Goal: Information Seeking & Learning: Learn about a topic

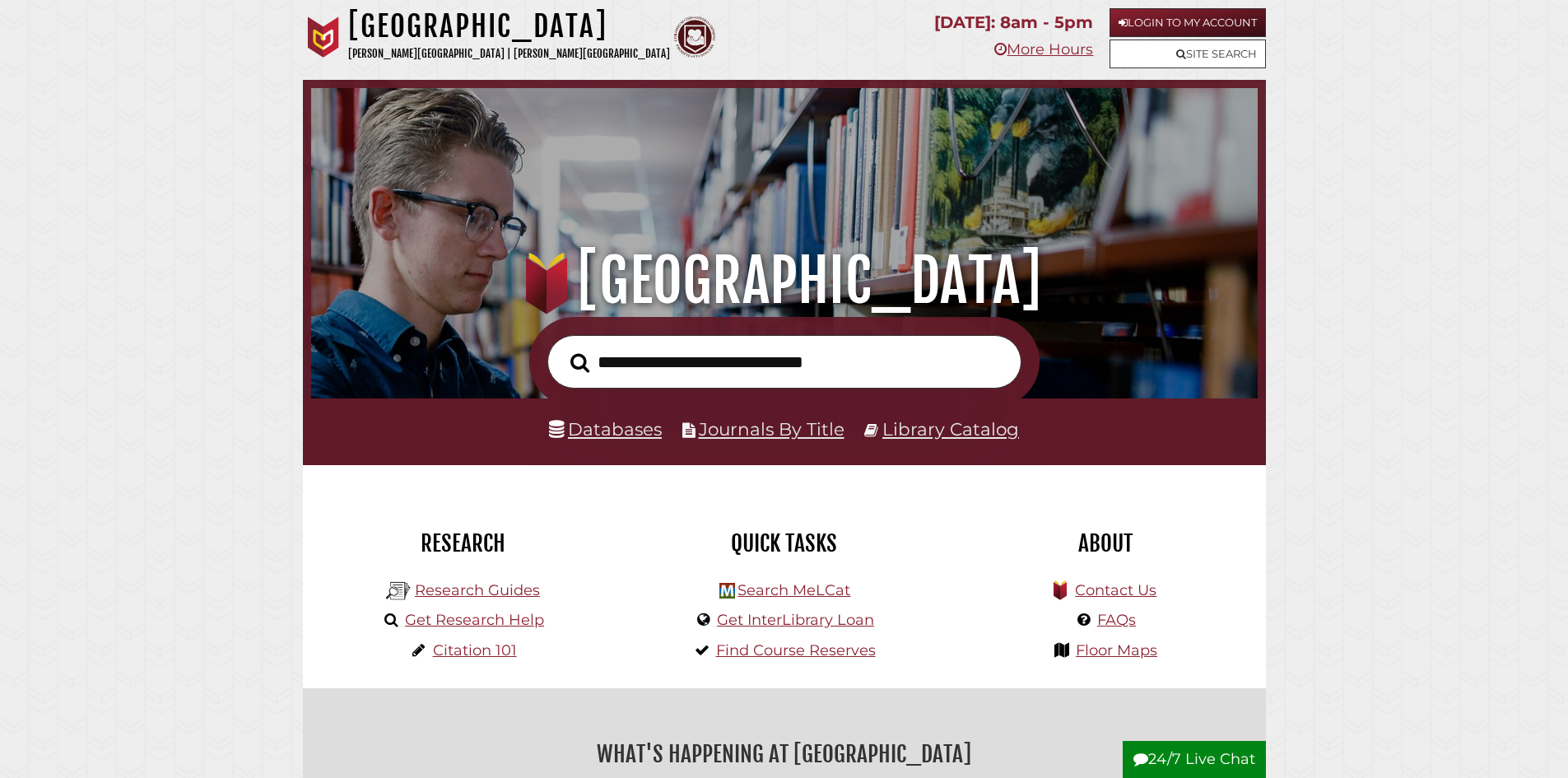
scroll to position [313, 938]
click at [1197, 55] on link "Site Search" at bounding box center [1188, 53] width 156 height 29
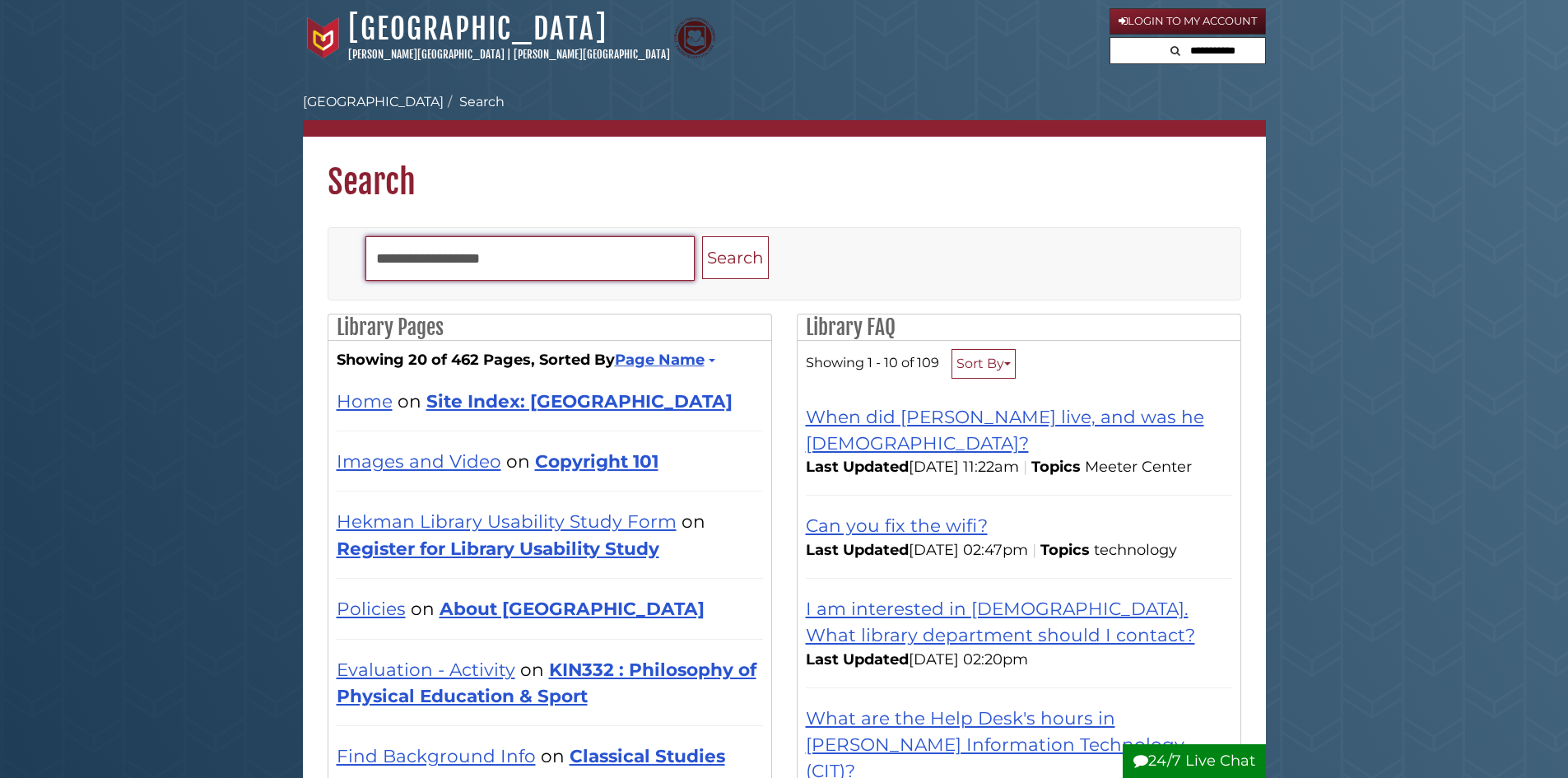
click at [481, 266] on input "Search" at bounding box center [530, 258] width 329 height 44
type input "**********"
click at [702, 236] on button "Search" at bounding box center [735, 258] width 67 height 43
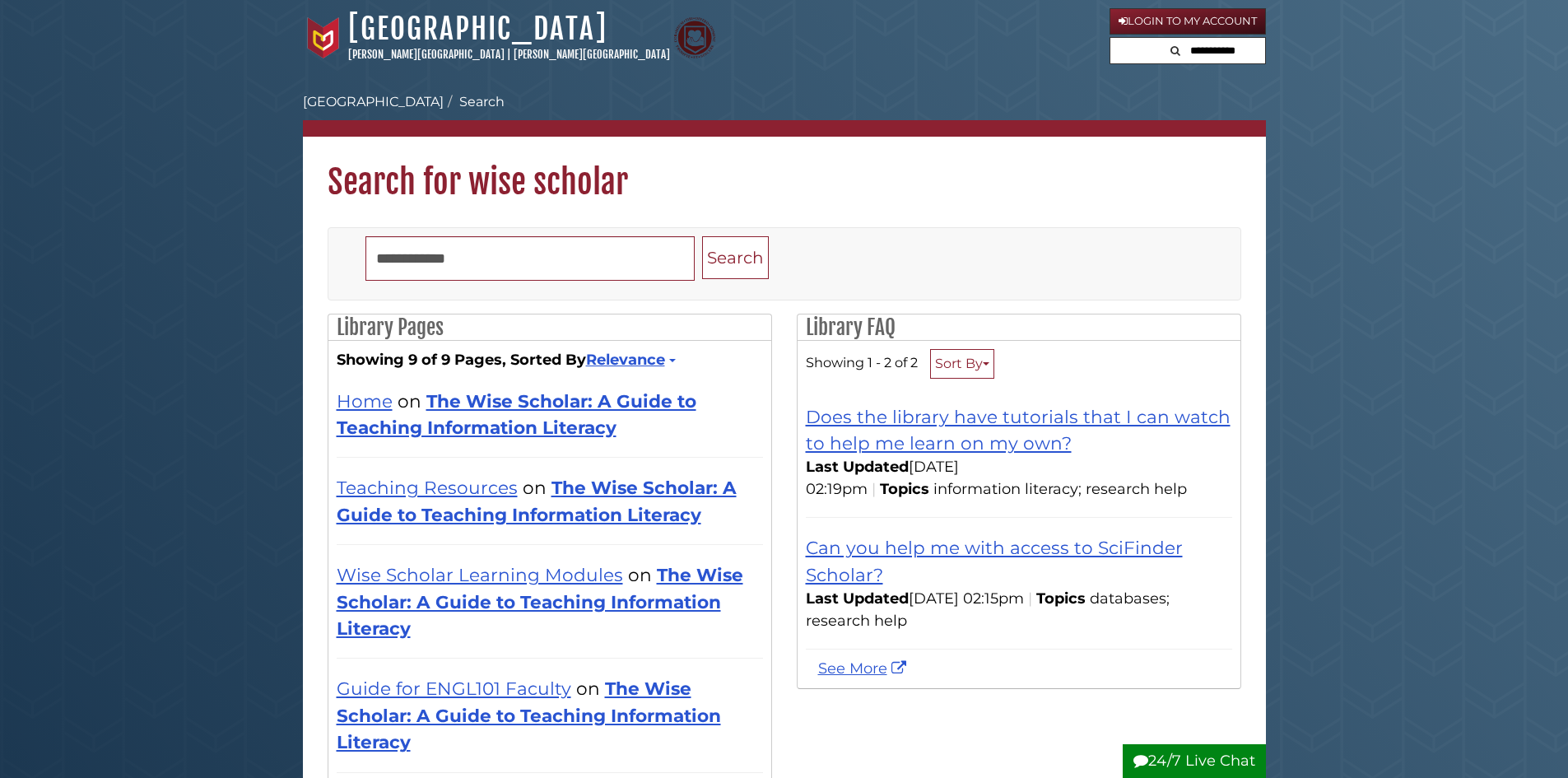
click at [574, 413] on div "Home on The Wise Scholar: A Guide to Teaching Information Literacy" at bounding box center [550, 414] width 427 height 53
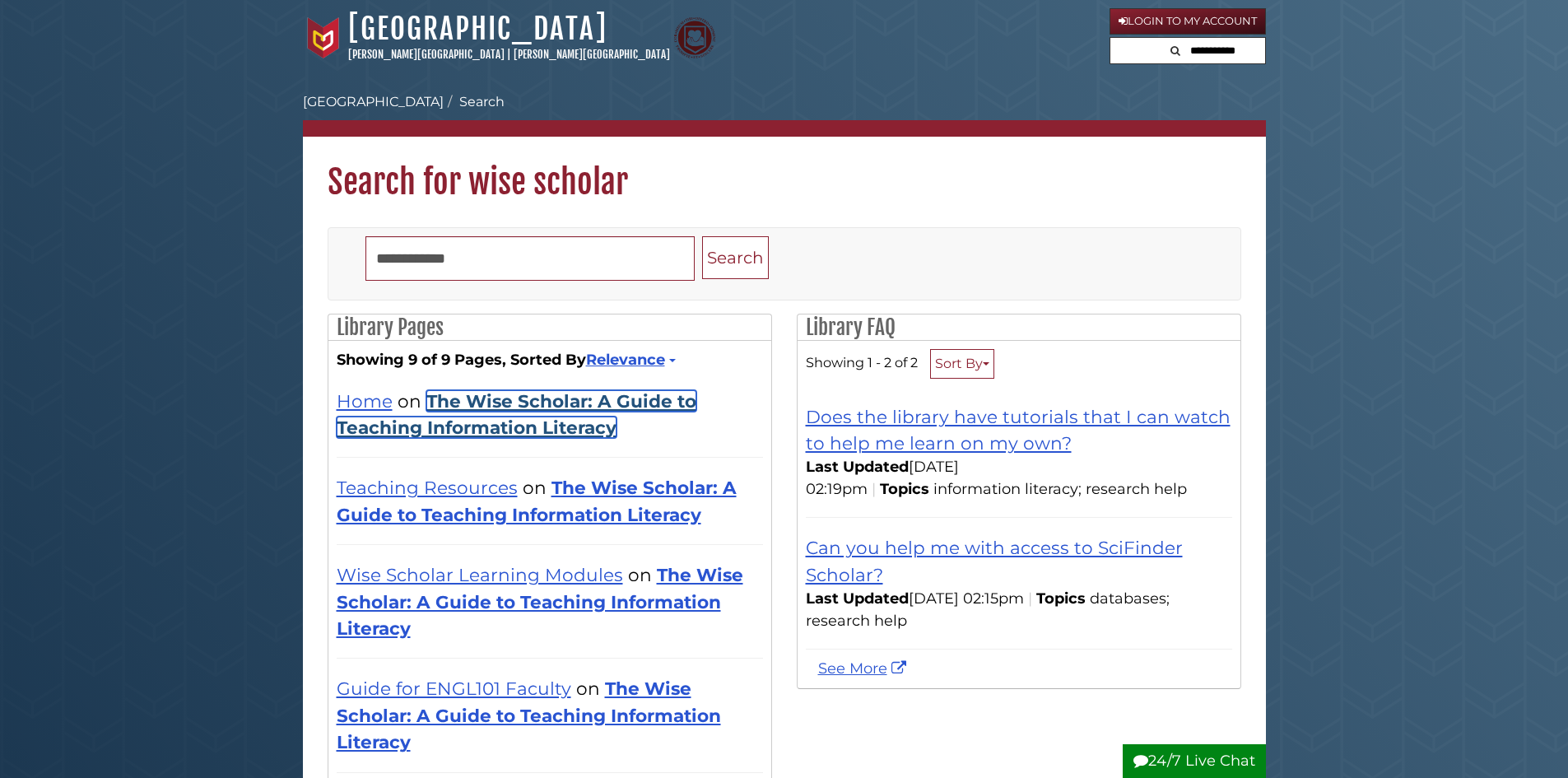
click at [547, 404] on link "The Wise Scholar: A Guide to Teaching Information Literacy" at bounding box center [516, 414] width 360 height 48
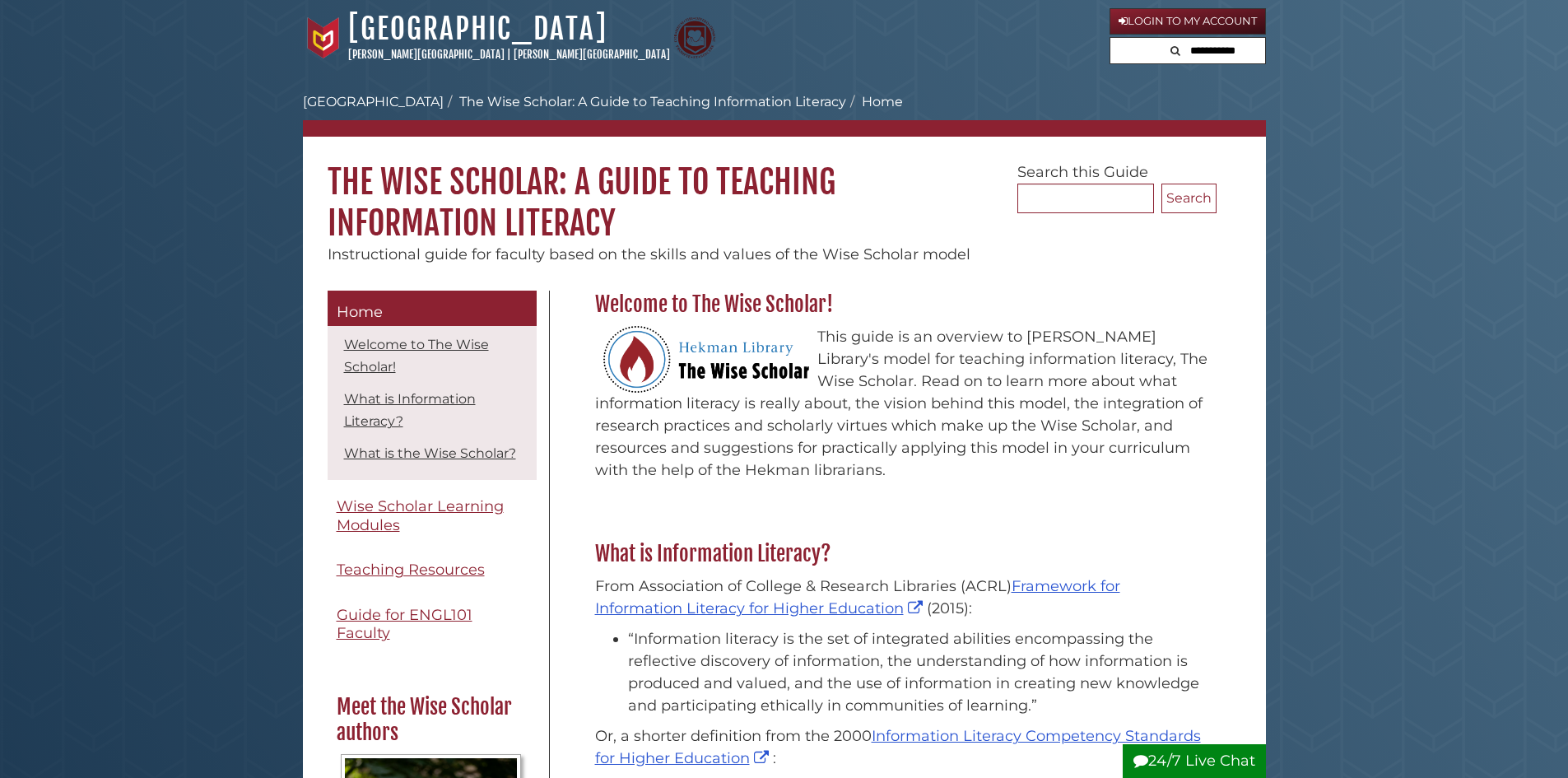
click at [475, 362] on li "Welcome to The Wise Scholar!" at bounding box center [432, 356] width 201 height 51
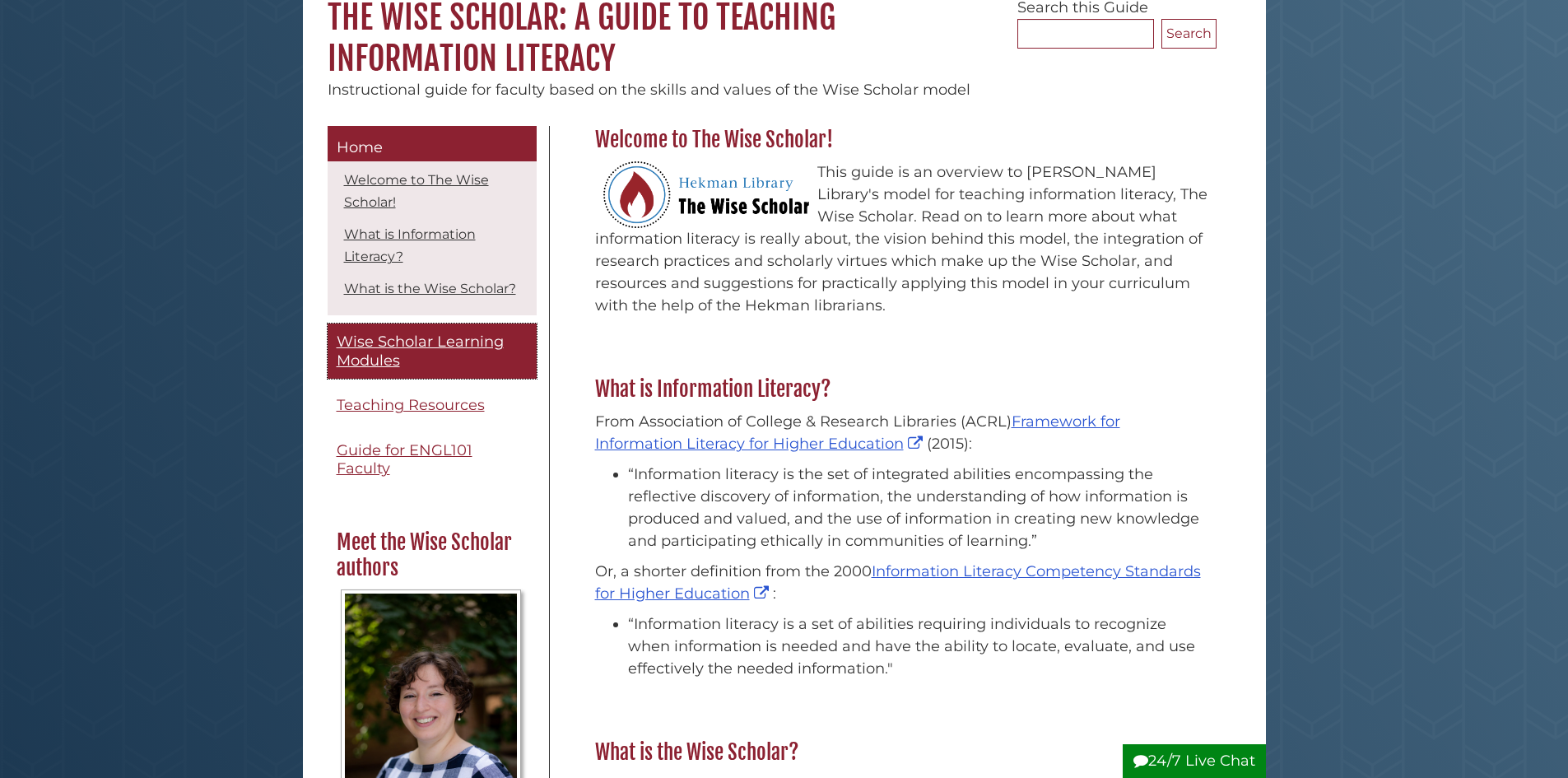
click at [458, 367] on span "Wise Scholar Learning Modules" at bounding box center [420, 351] width 167 height 37
